Goal: Entertainment & Leisure: Consume media (video, audio)

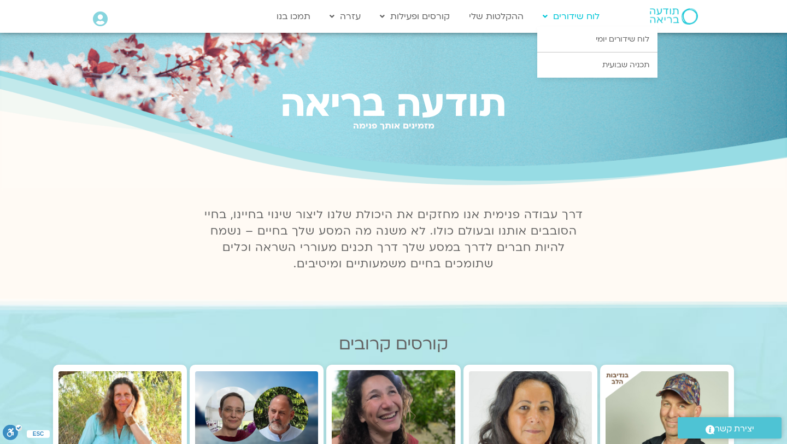
click at [561, 15] on link "לוח שידורים" at bounding box center [571, 16] width 68 height 21
click at [589, 42] on link "לוח שידורים יומי" at bounding box center [597, 39] width 120 height 25
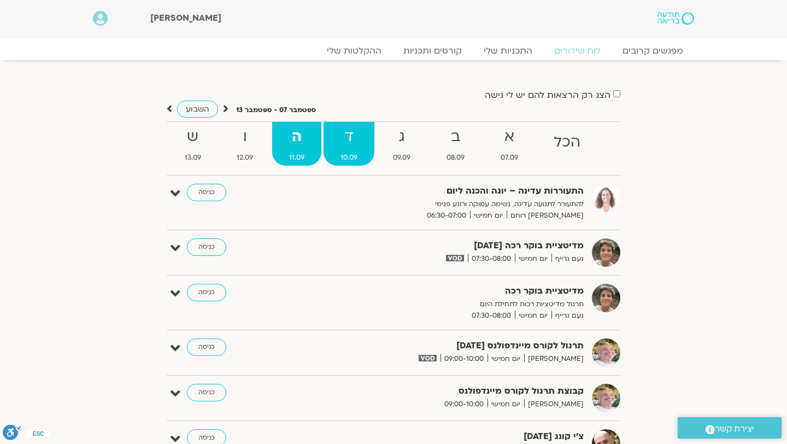
click at [353, 136] on strong "ד" at bounding box center [349, 137] width 51 height 25
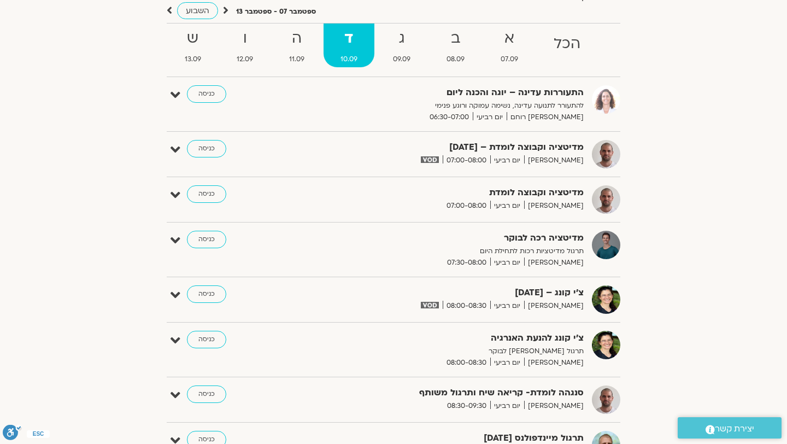
scroll to position [101, 0]
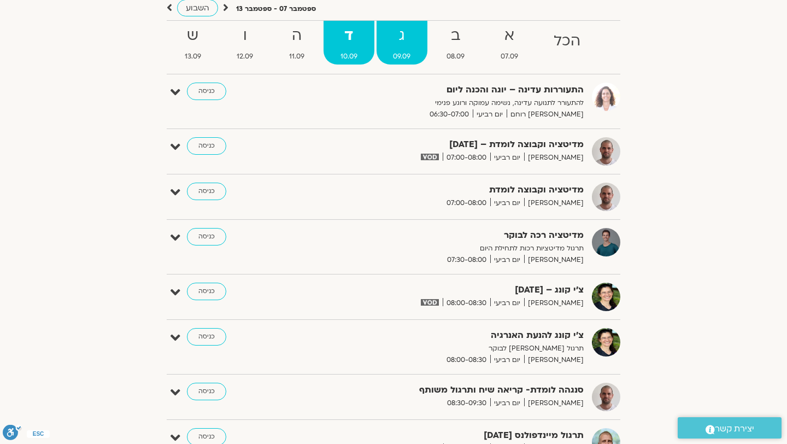
click at [405, 46] on strong "ג" at bounding box center [402, 36] width 51 height 25
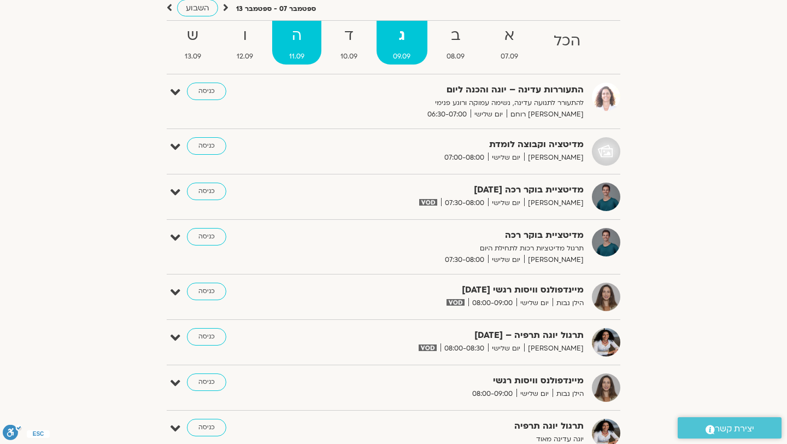
click at [287, 45] on strong "ה" at bounding box center [296, 36] width 49 height 25
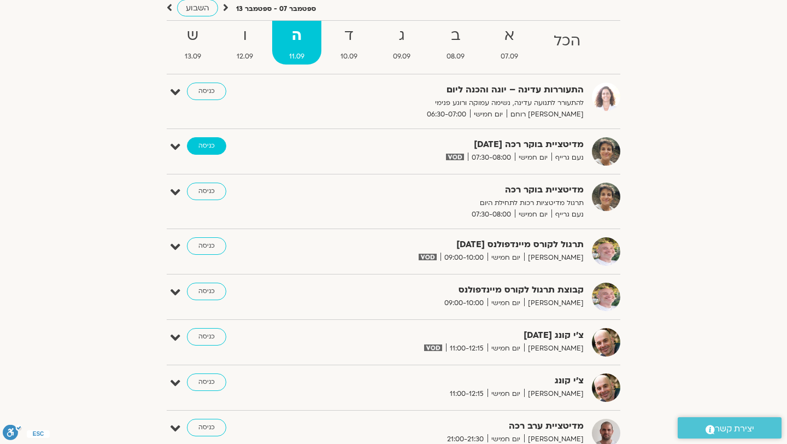
click at [213, 151] on link "כניסה" at bounding box center [206, 145] width 39 height 17
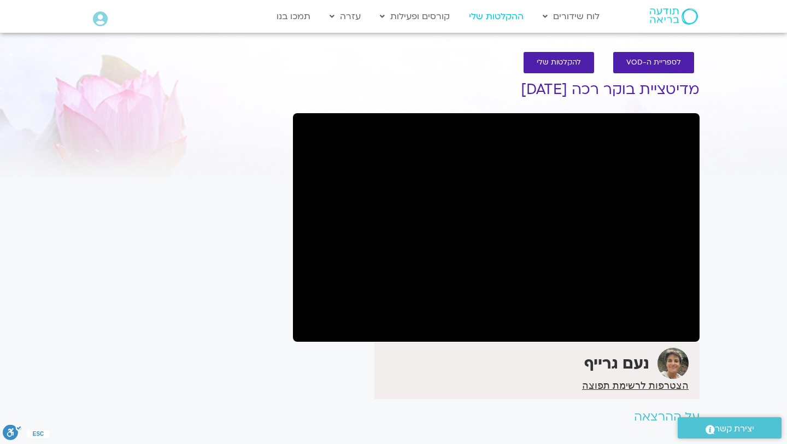
click at [513, 16] on link "ההקלטות שלי" at bounding box center [496, 16] width 66 height 21
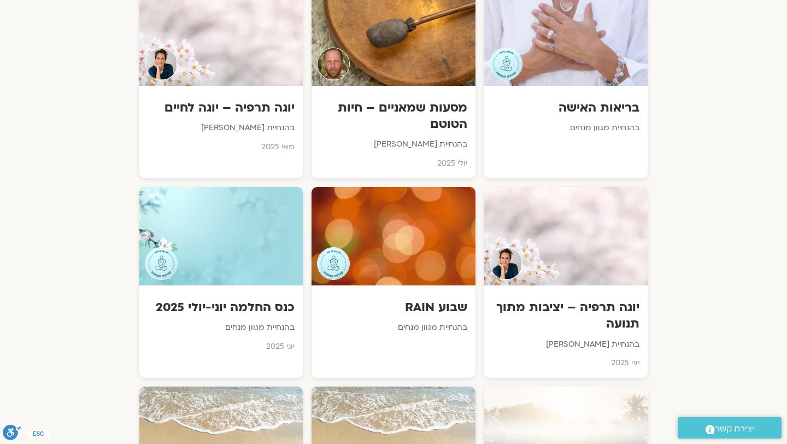
scroll to position [1510, 0]
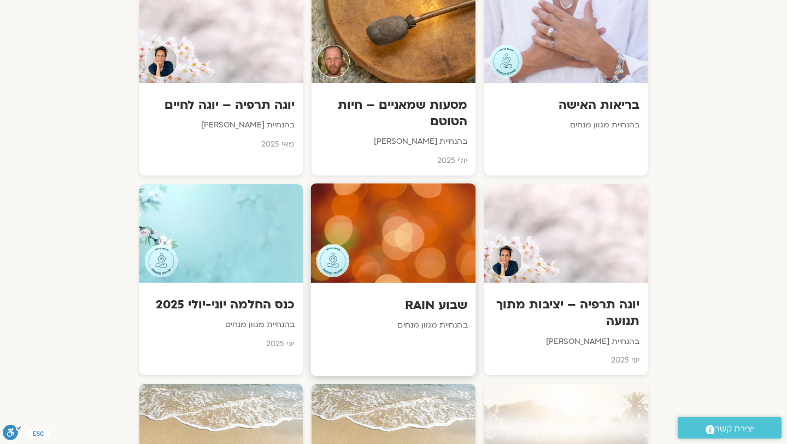
click at [425, 296] on h3 "שבוע RAIN" at bounding box center [393, 304] width 149 height 17
click at [433, 319] on p "בהנחיית מגוון מנחים" at bounding box center [393, 326] width 149 height 14
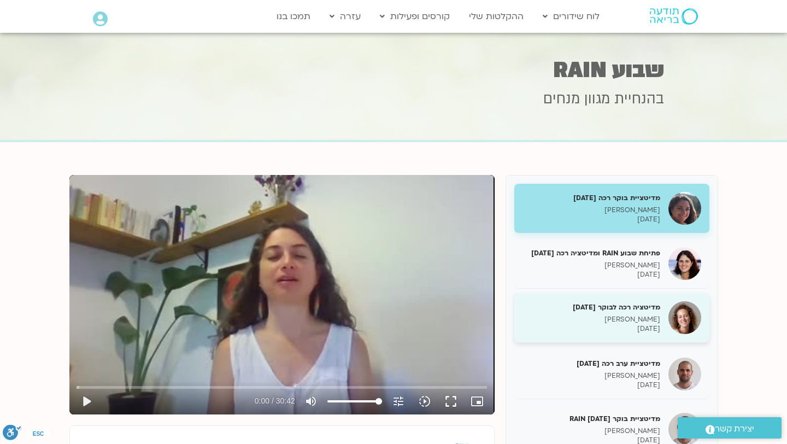
scroll to position [21, 0]
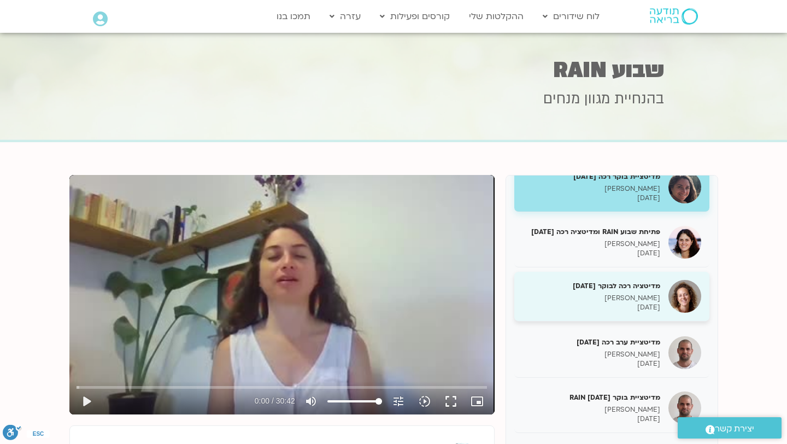
click at [595, 303] on p "[DATE]" at bounding box center [591, 307] width 138 height 9
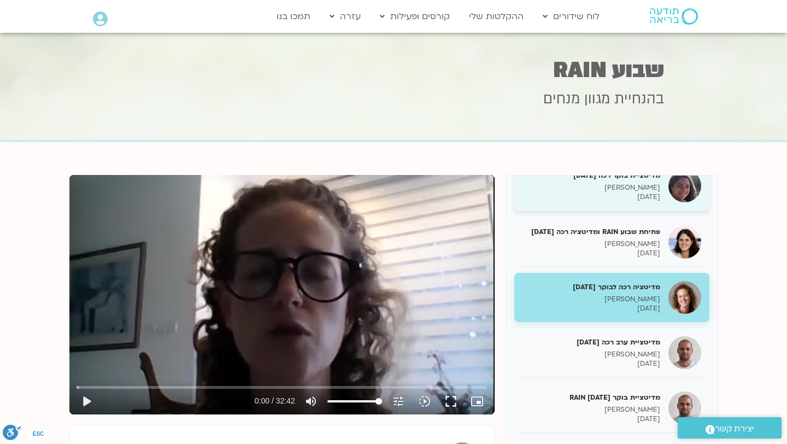
click at [637, 185] on p "[PERSON_NAME]" at bounding box center [591, 187] width 138 height 9
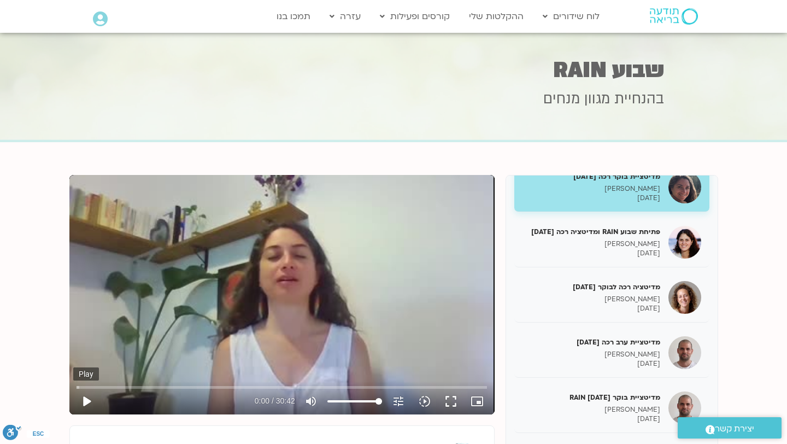
click at [89, 398] on button "play_arrow" at bounding box center [86, 401] width 26 height 26
click at [448, 402] on button "fullscreen" at bounding box center [451, 401] width 26 height 26
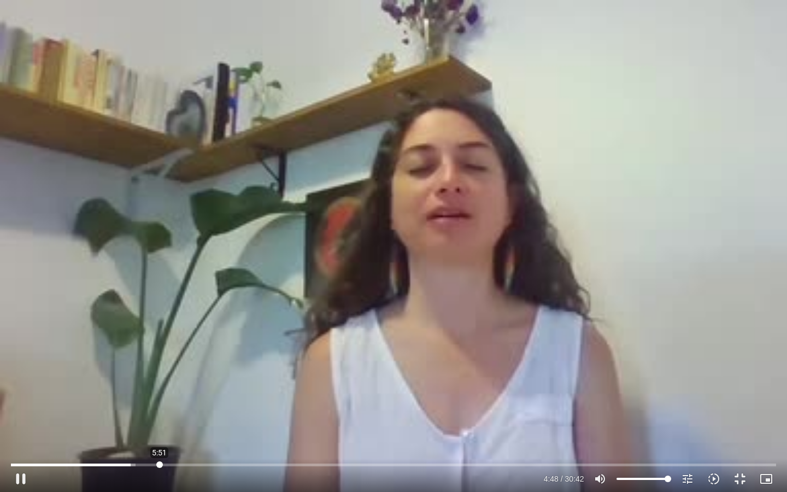
click at [160, 461] on input "Seek" at bounding box center [393, 464] width 765 height 7
click at [210, 461] on input "Seek" at bounding box center [393, 464] width 765 height 7
click at [234, 465] on input "Seek" at bounding box center [393, 464] width 765 height 7
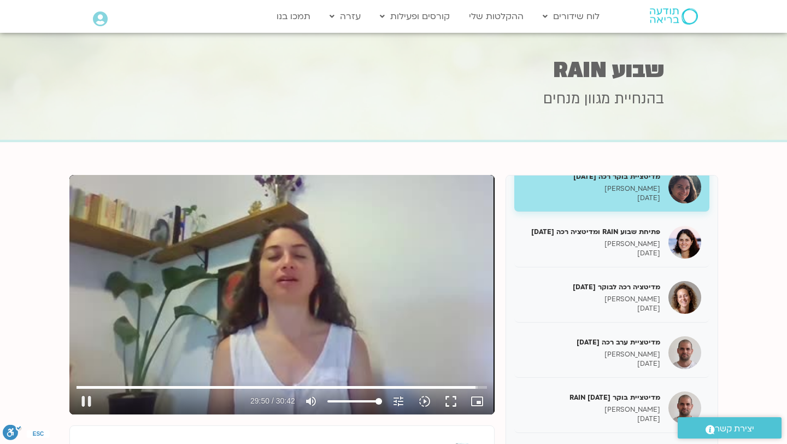
click at [426, 362] on div "Skip Ad 27:36 pause 29:50 / 30:42 volume_up Mute tune Resolution Auto 240p slow…" at bounding box center [281, 294] width 425 height 239
type input "1790.611751"
